Goal: Task Accomplishment & Management: Manage account settings

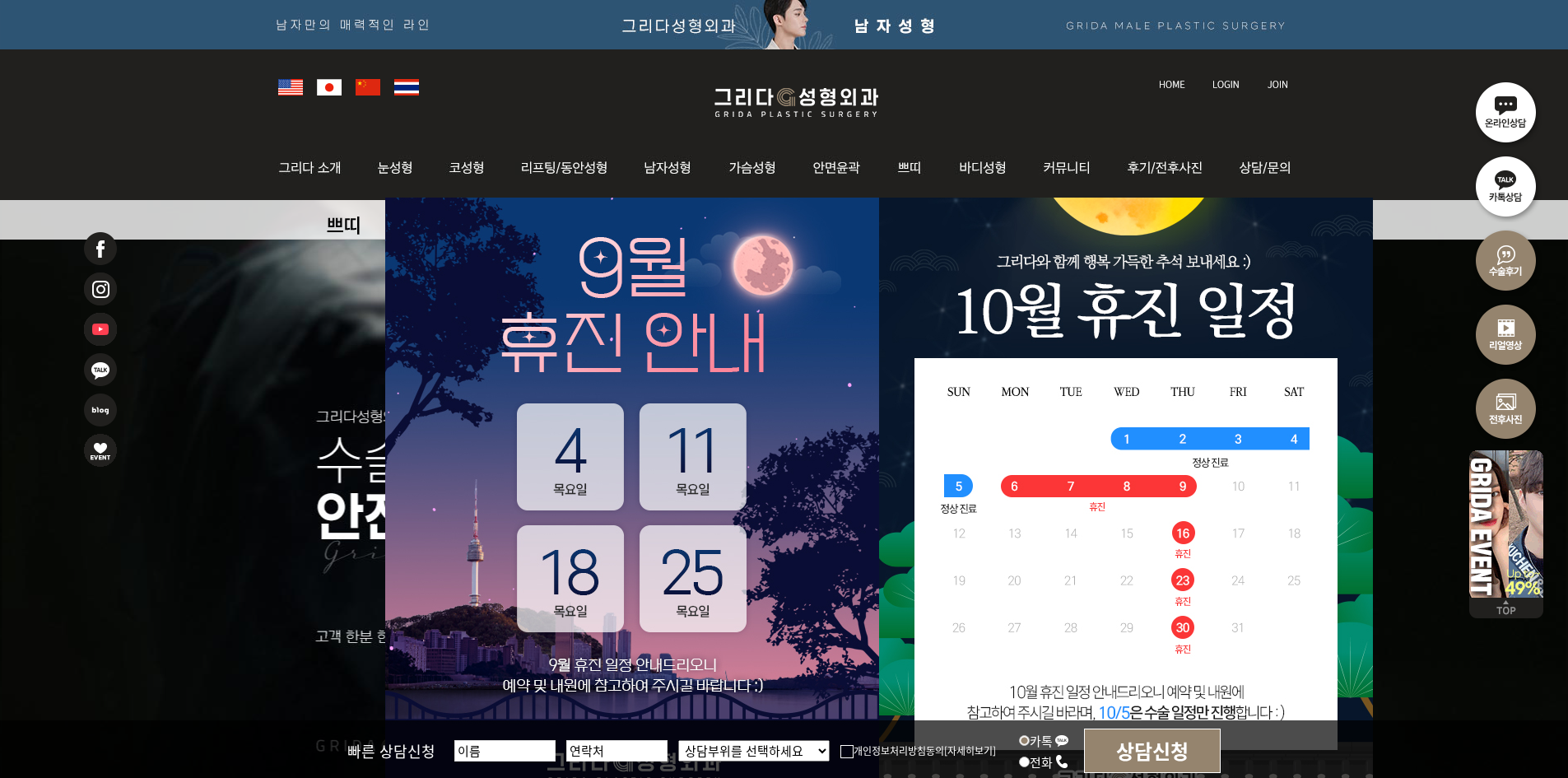
click at [1231, 83] on img at bounding box center [1226, 84] width 27 height 9
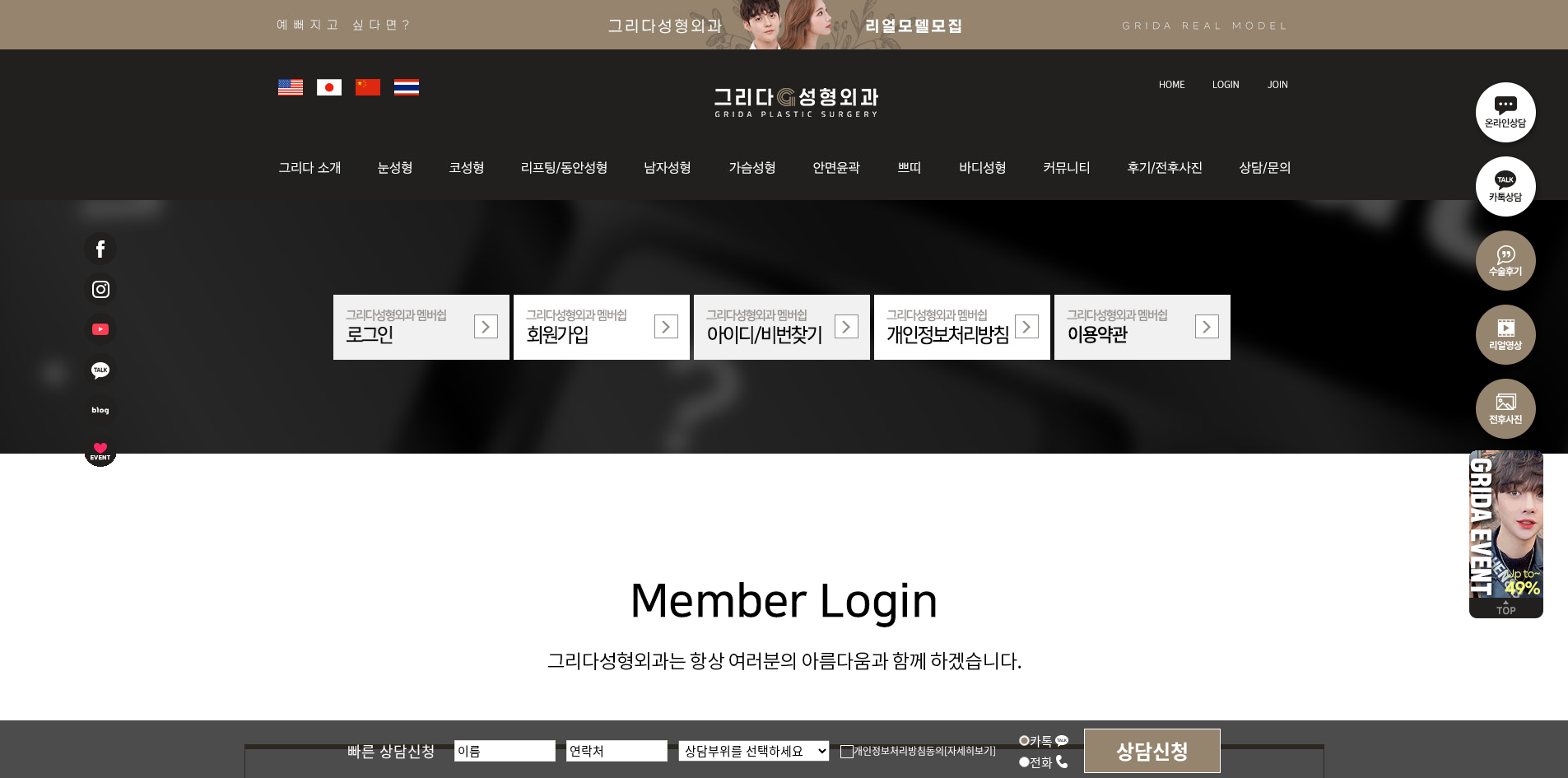
scroll to position [659, 0]
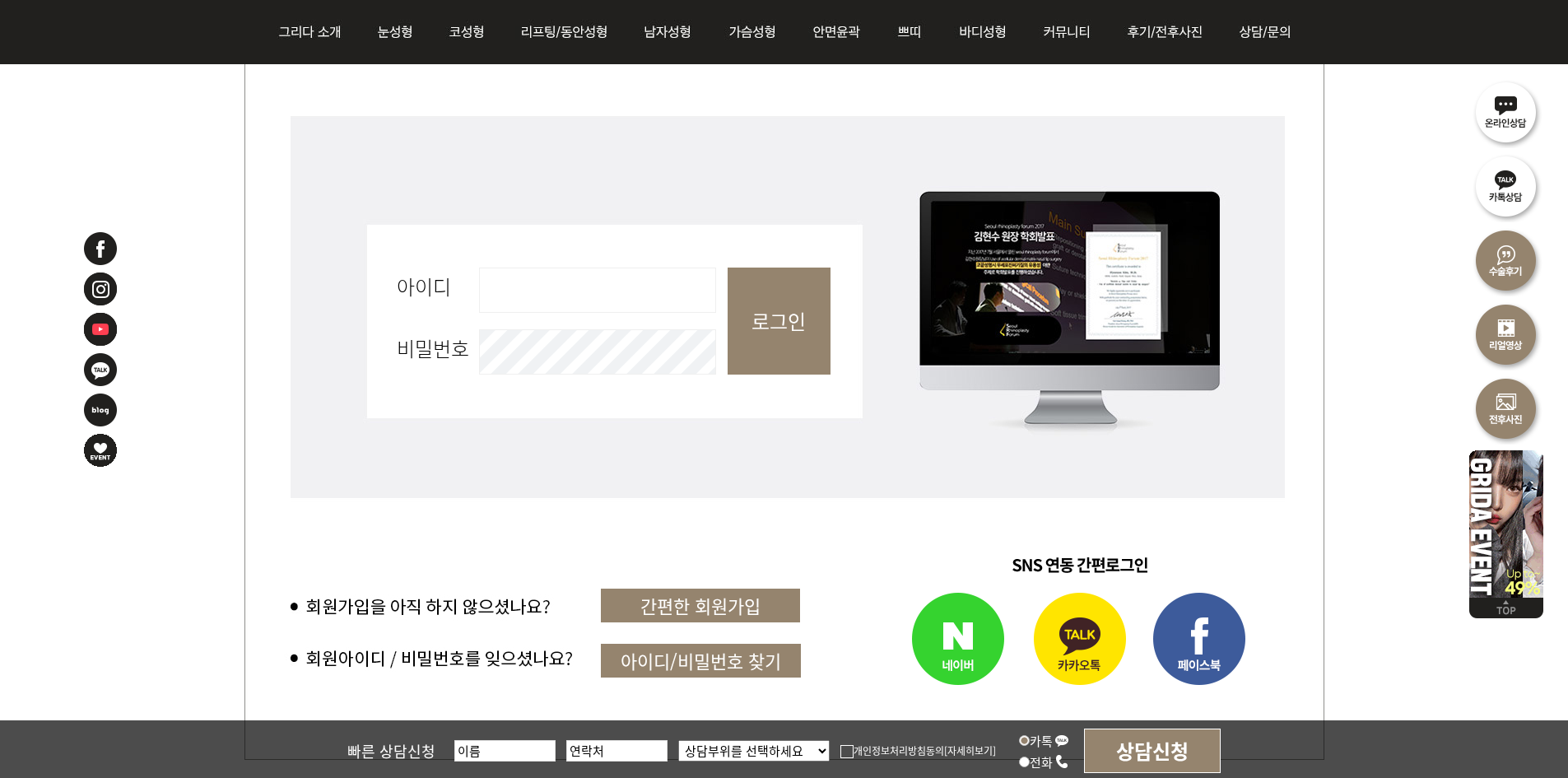
click at [642, 288] on input "아이디 필수" at bounding box center [597, 290] width 237 height 45
type input "admin"
click at [772, 318] on input "로그인" at bounding box center [778, 321] width 103 height 107
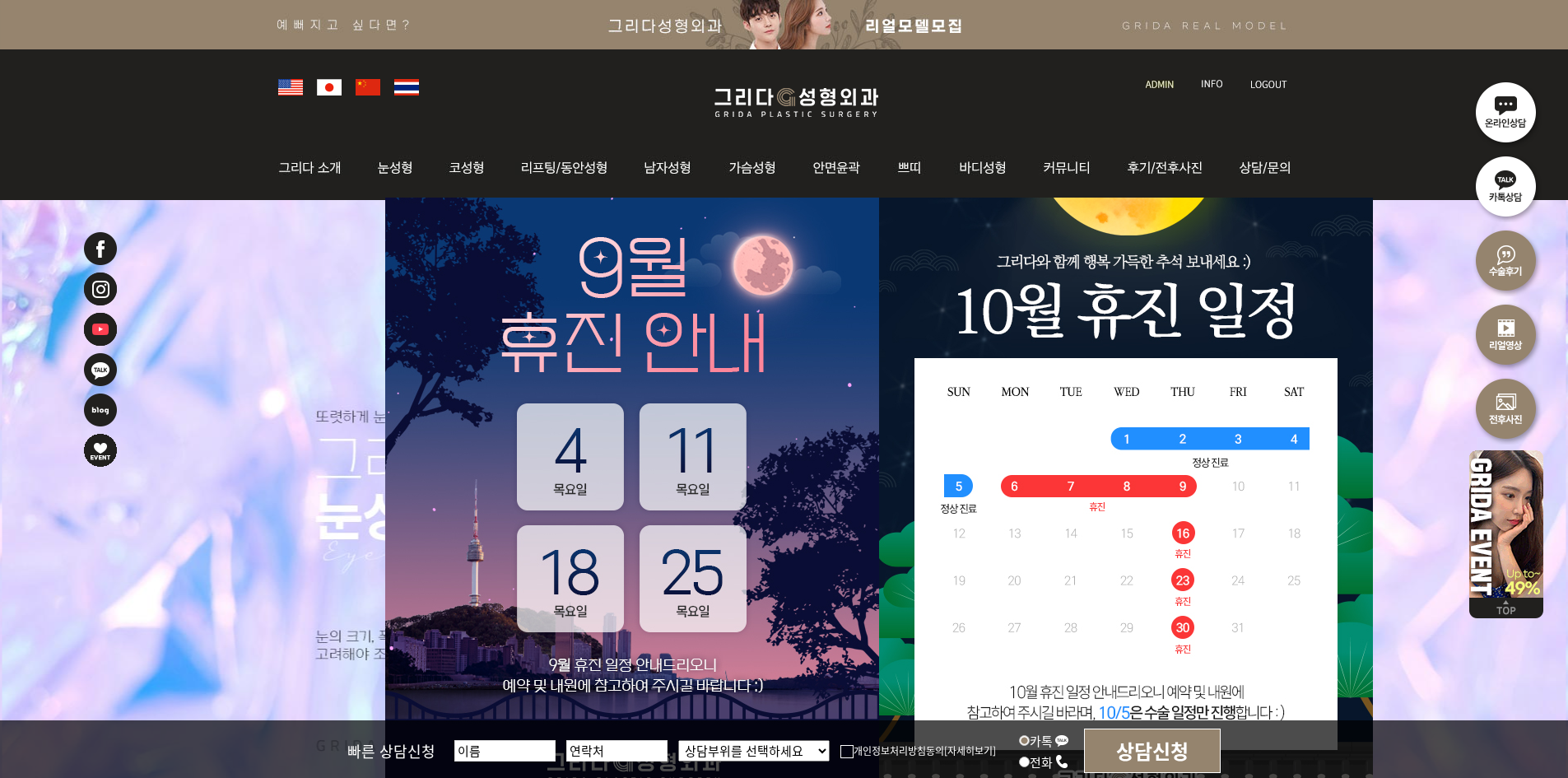
click at [1158, 81] on img at bounding box center [1159, 84] width 28 height 9
